Goal: Information Seeking & Learning: Find specific page/section

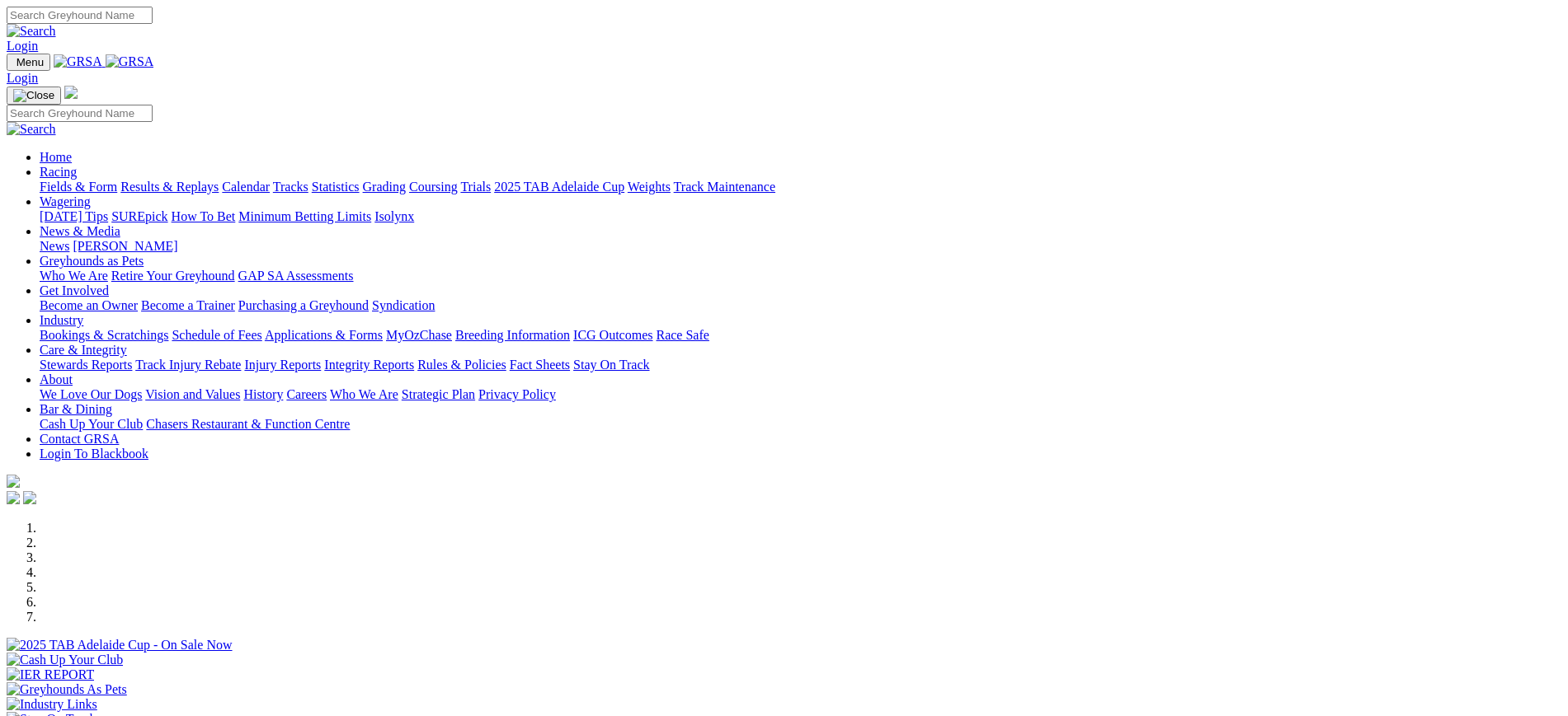
scroll to position [13, 0]
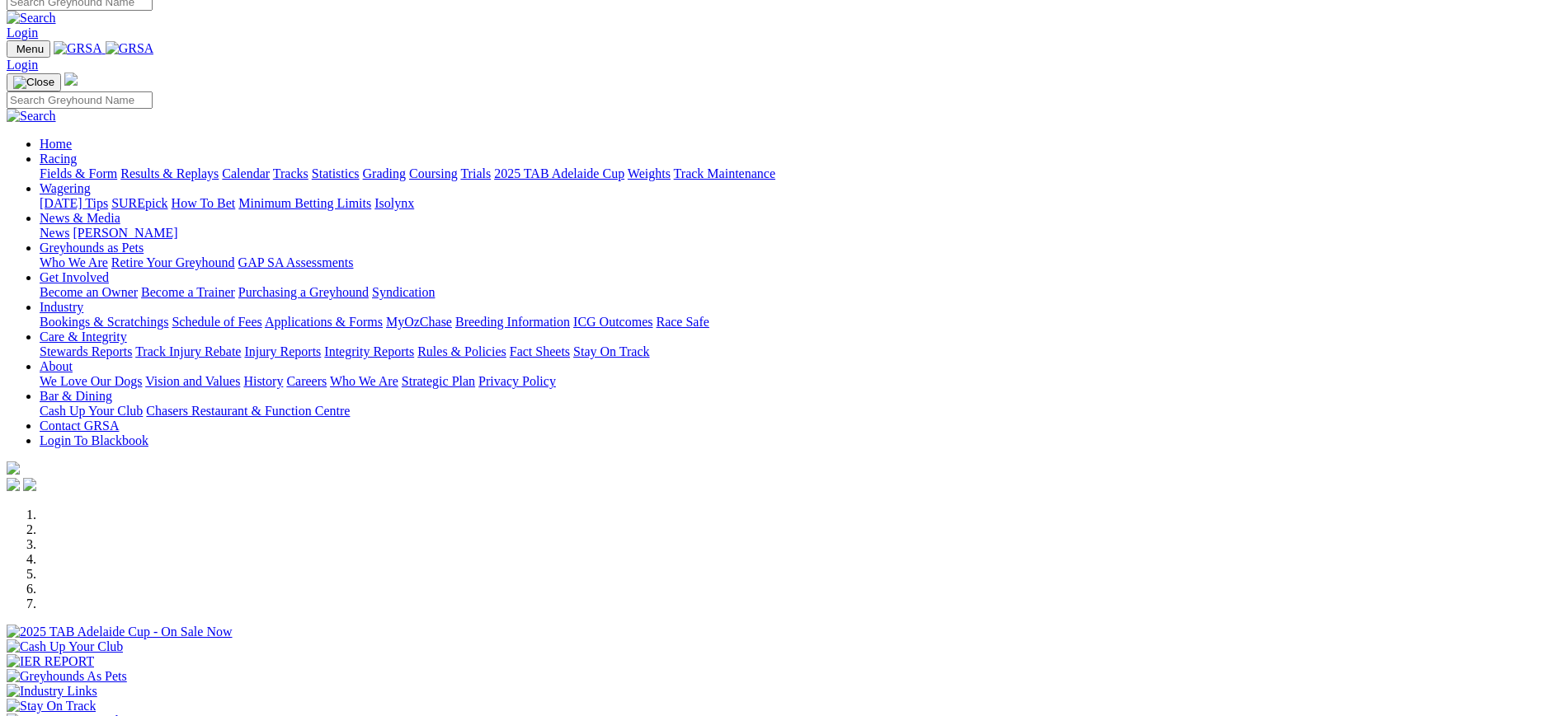
click at [132, 345] on link "Stewards Reports" at bounding box center [85, 351] width 92 height 14
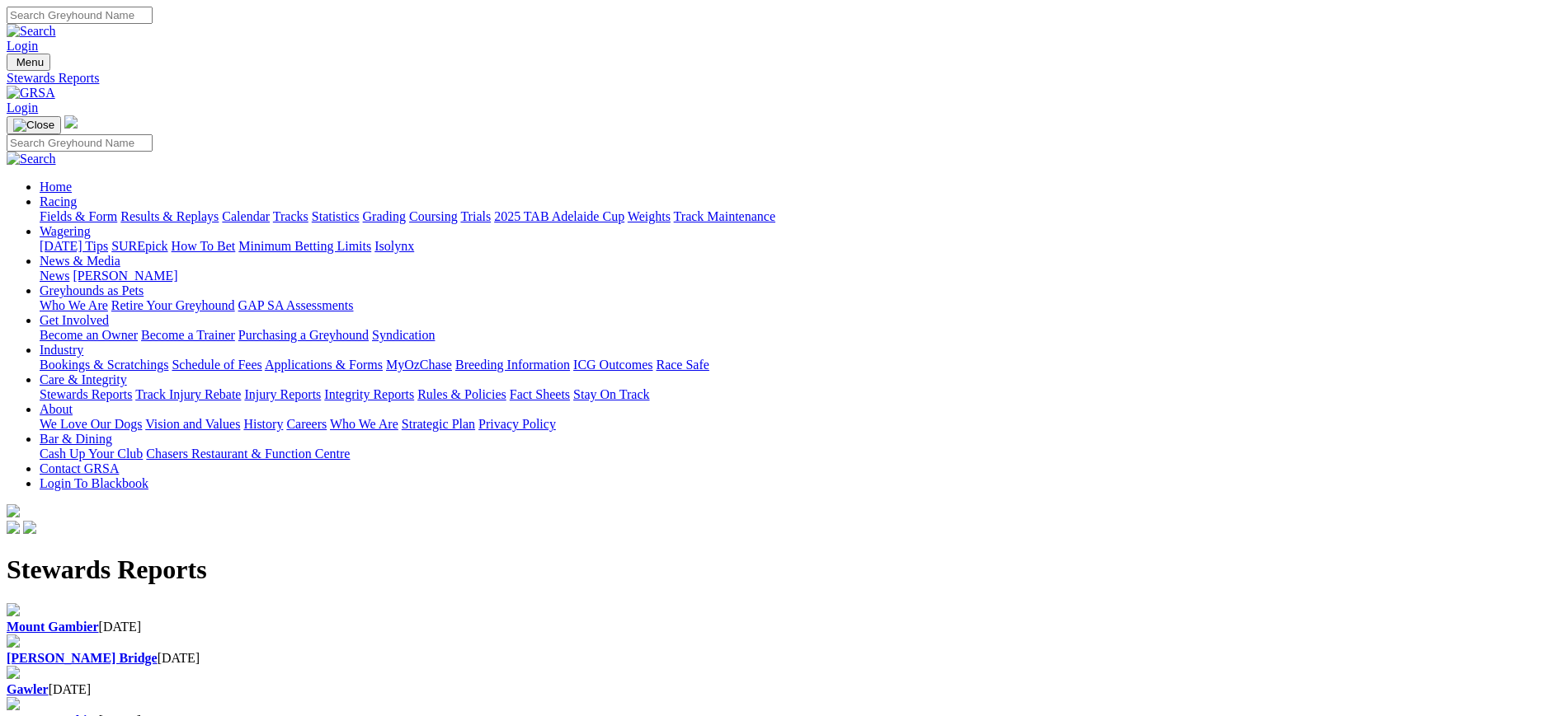
click at [158, 651] on b "[PERSON_NAME] Bridge" at bounding box center [81, 658] width 151 height 14
click at [56, 86] on link at bounding box center [30, 92] width 48 height 14
